Goal: Task Accomplishment & Management: Complete application form

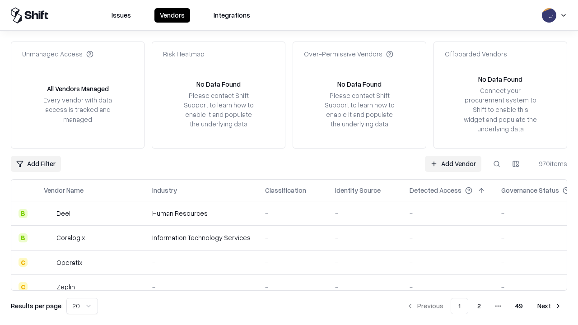
click at [453, 163] on link "Add Vendor" at bounding box center [453, 164] width 56 height 16
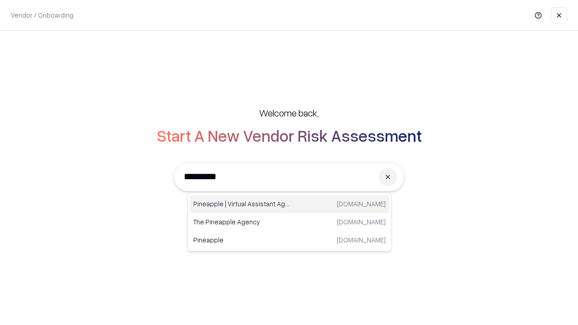
click at [289, 204] on div "Pineapple | Virtual Assistant Agency [DOMAIN_NAME]" at bounding box center [290, 204] width 200 height 18
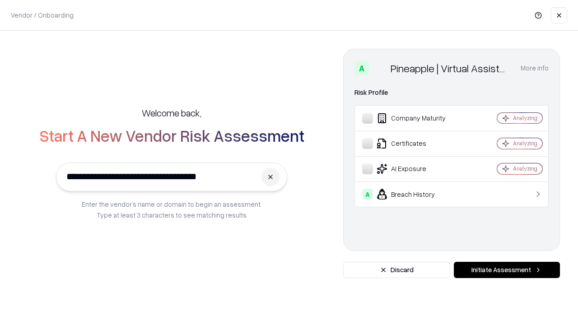
type input "**********"
click at [507, 270] on button "Initiate Assessment" at bounding box center [507, 270] width 106 height 16
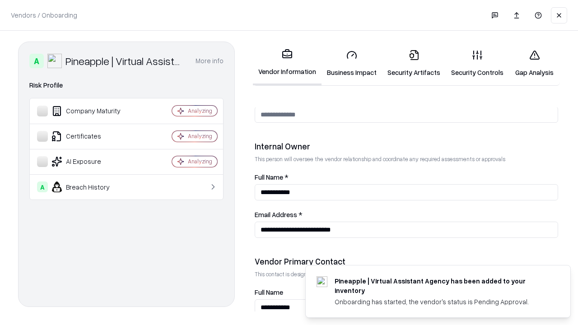
scroll to position [468, 0]
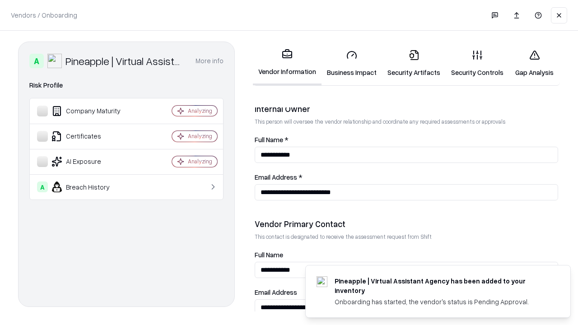
click at [352, 63] on link "Business Impact" at bounding box center [351, 63] width 61 height 42
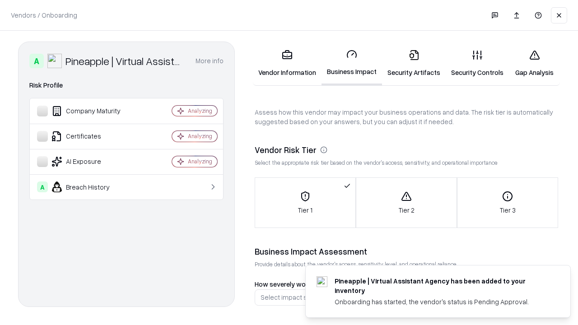
click at [534, 63] on link "Gap Analysis" at bounding box center [534, 63] width 51 height 42
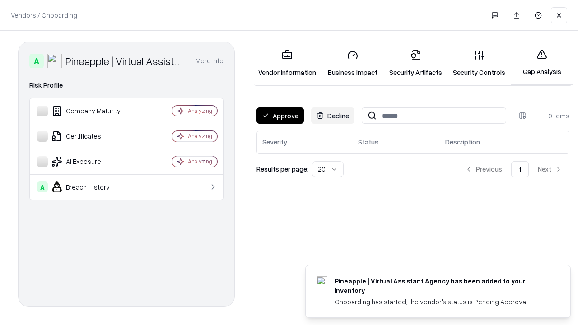
click at [280, 116] on button "Approve" at bounding box center [279, 115] width 47 height 16
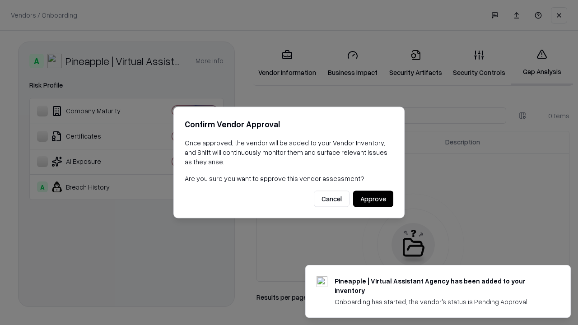
click at [373, 199] on button "Approve" at bounding box center [373, 199] width 40 height 16
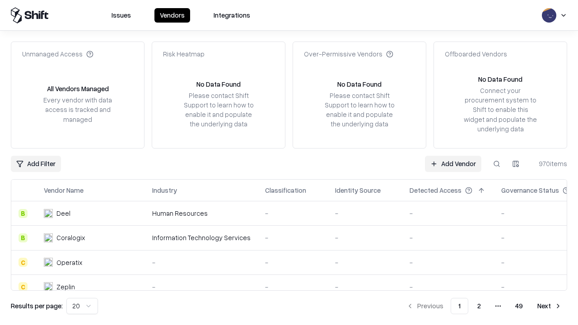
type input "**********"
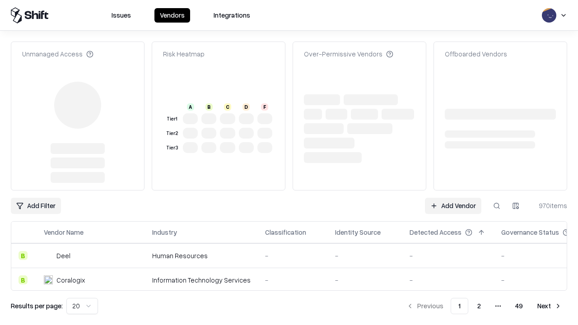
click at [453, 198] on link "Add Vendor" at bounding box center [453, 206] width 56 height 16
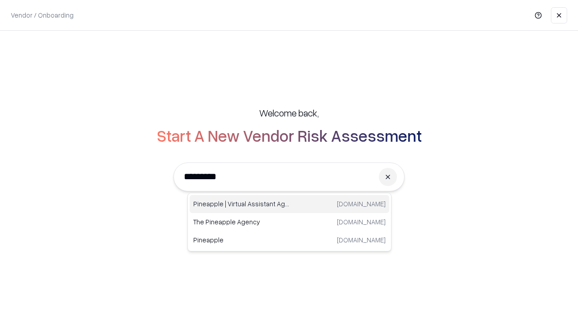
click at [289, 204] on div "Pineapple | Virtual Assistant Agency [DOMAIN_NAME]" at bounding box center [290, 204] width 200 height 18
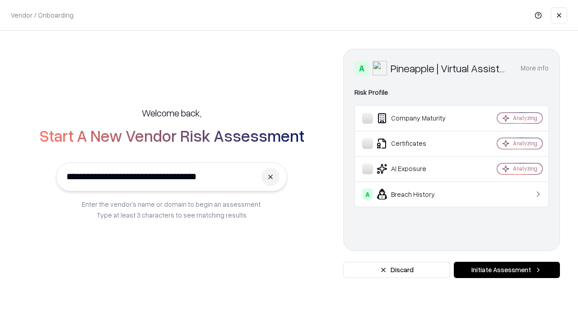
type input "**********"
click at [507, 270] on button "Initiate Assessment" at bounding box center [507, 270] width 106 height 16
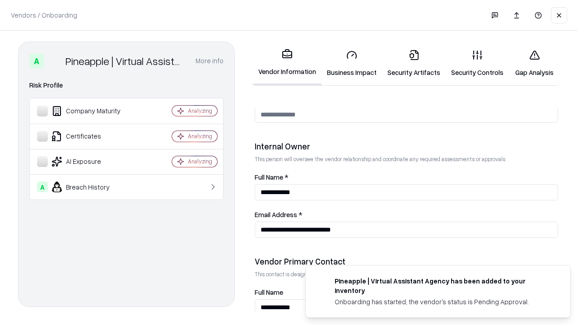
scroll to position [468, 0]
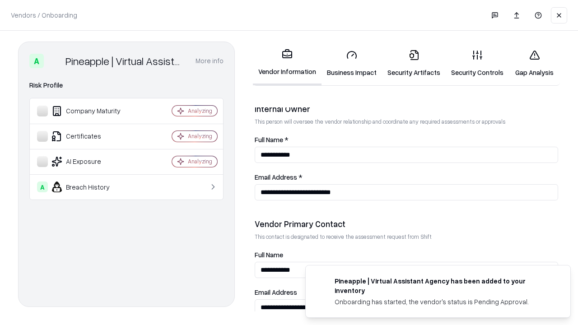
click at [534, 63] on link "Gap Analysis" at bounding box center [534, 63] width 51 height 42
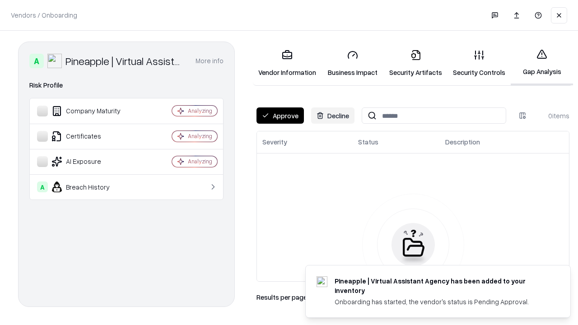
click at [280, 116] on button "Approve" at bounding box center [279, 115] width 47 height 16
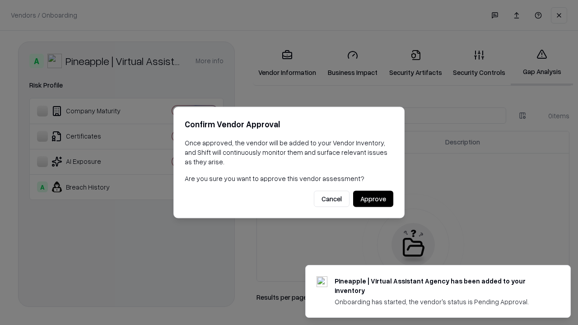
click at [373, 199] on button "Approve" at bounding box center [373, 199] width 40 height 16
